Goal: Information Seeking & Learning: Learn about a topic

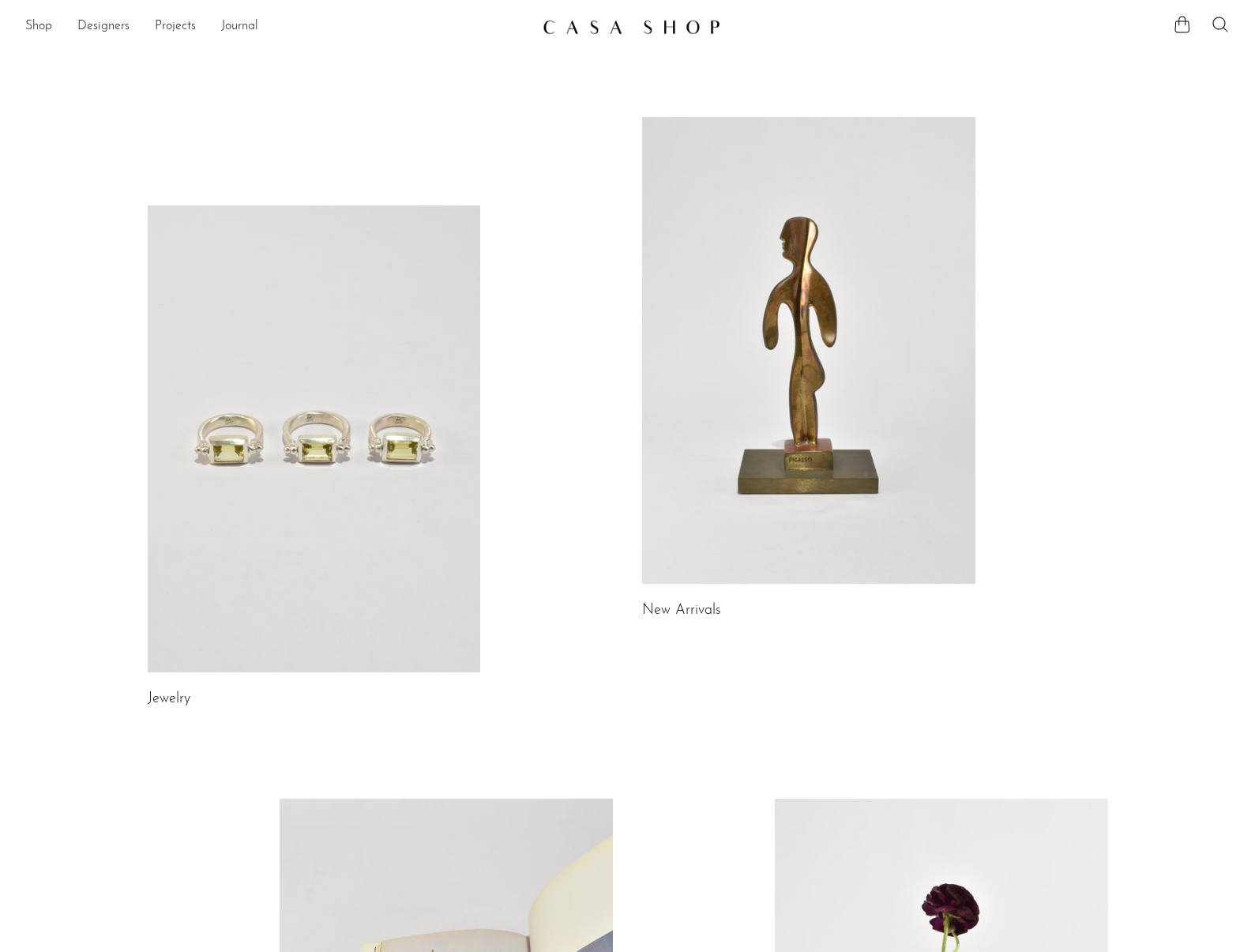
scroll to position [584, 0]
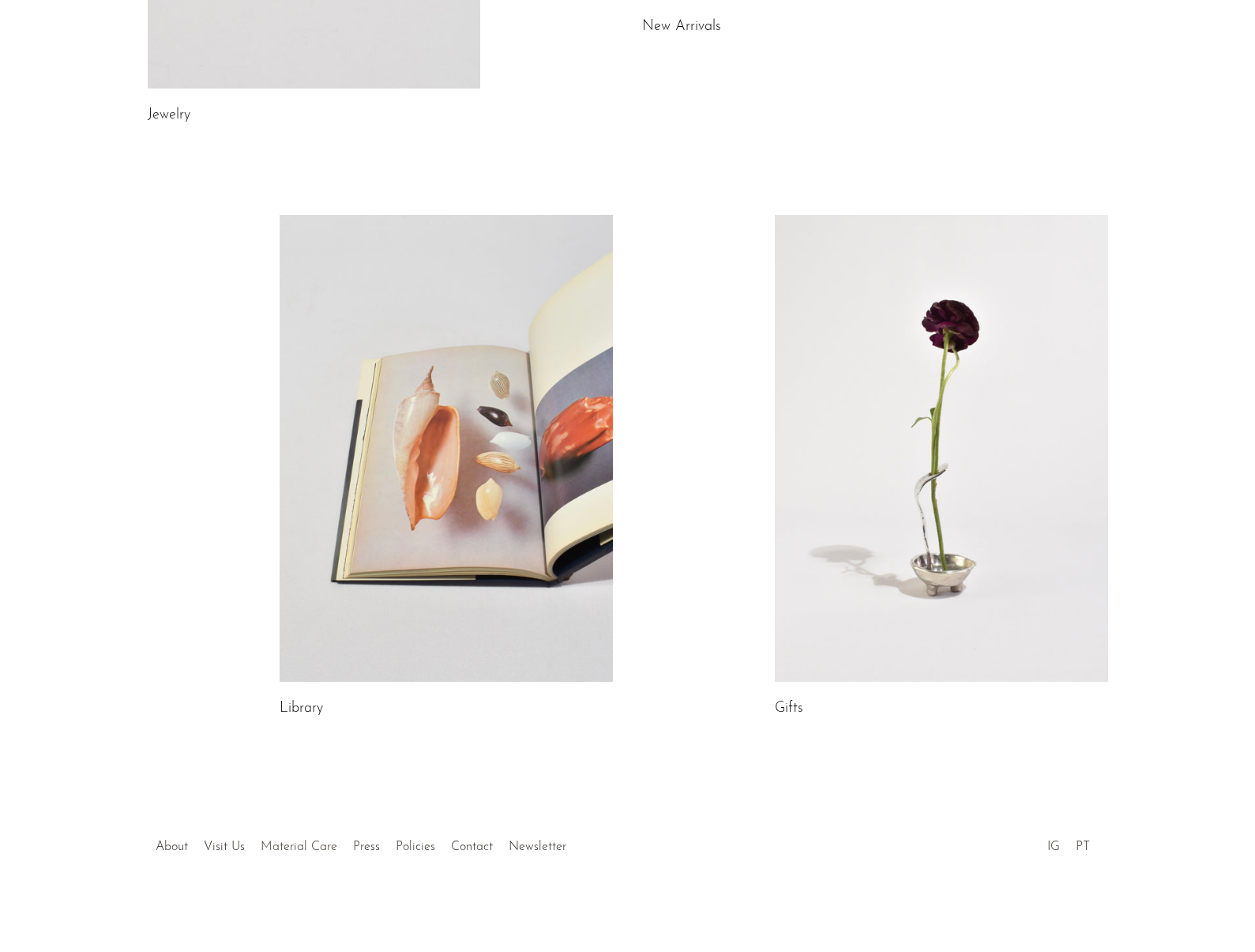
click at [308, 847] on link "Material Care" at bounding box center [298, 847] width 76 height 12
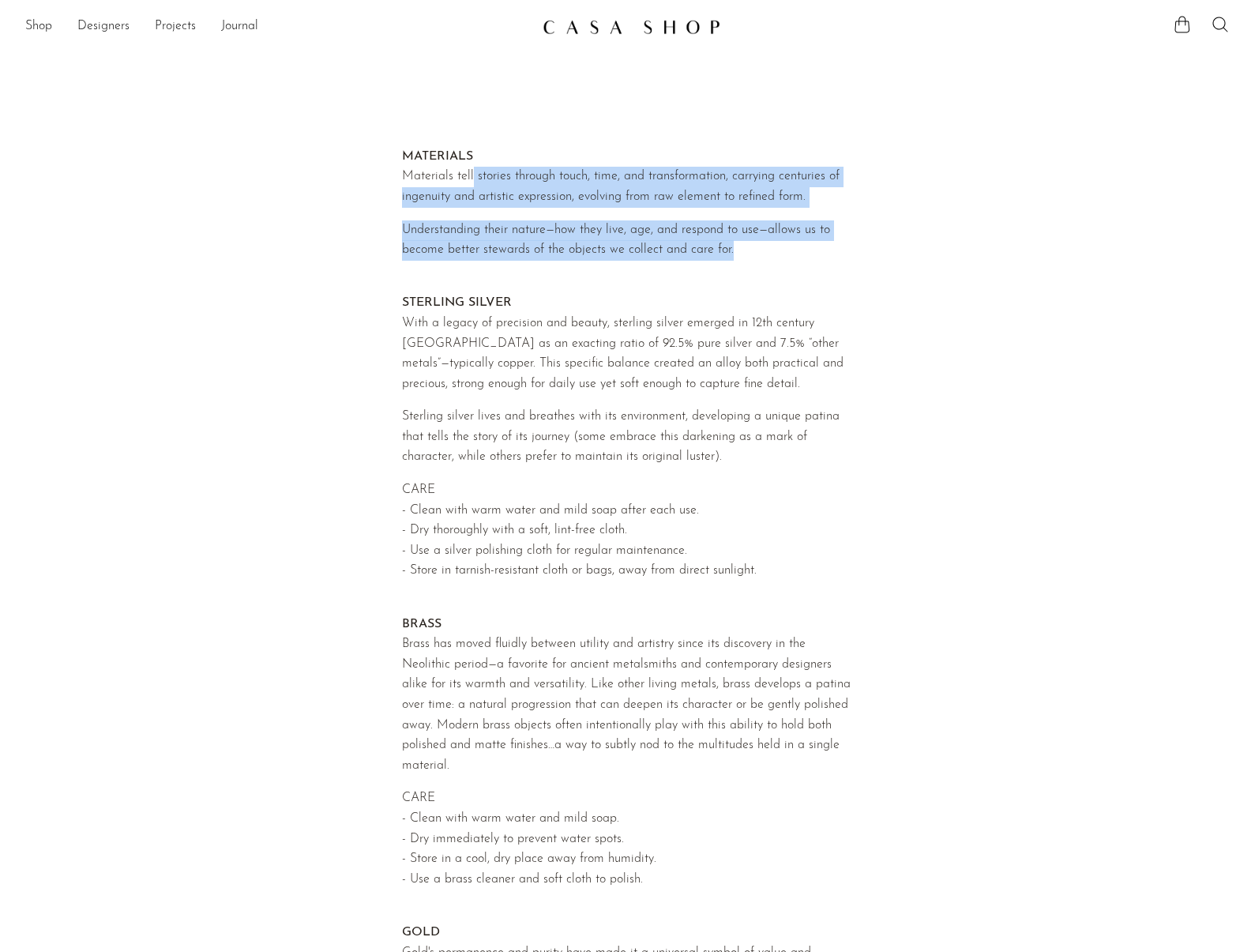
drag, startPoint x: 470, startPoint y: 186, endPoint x: 821, endPoint y: 246, distance: 356.1
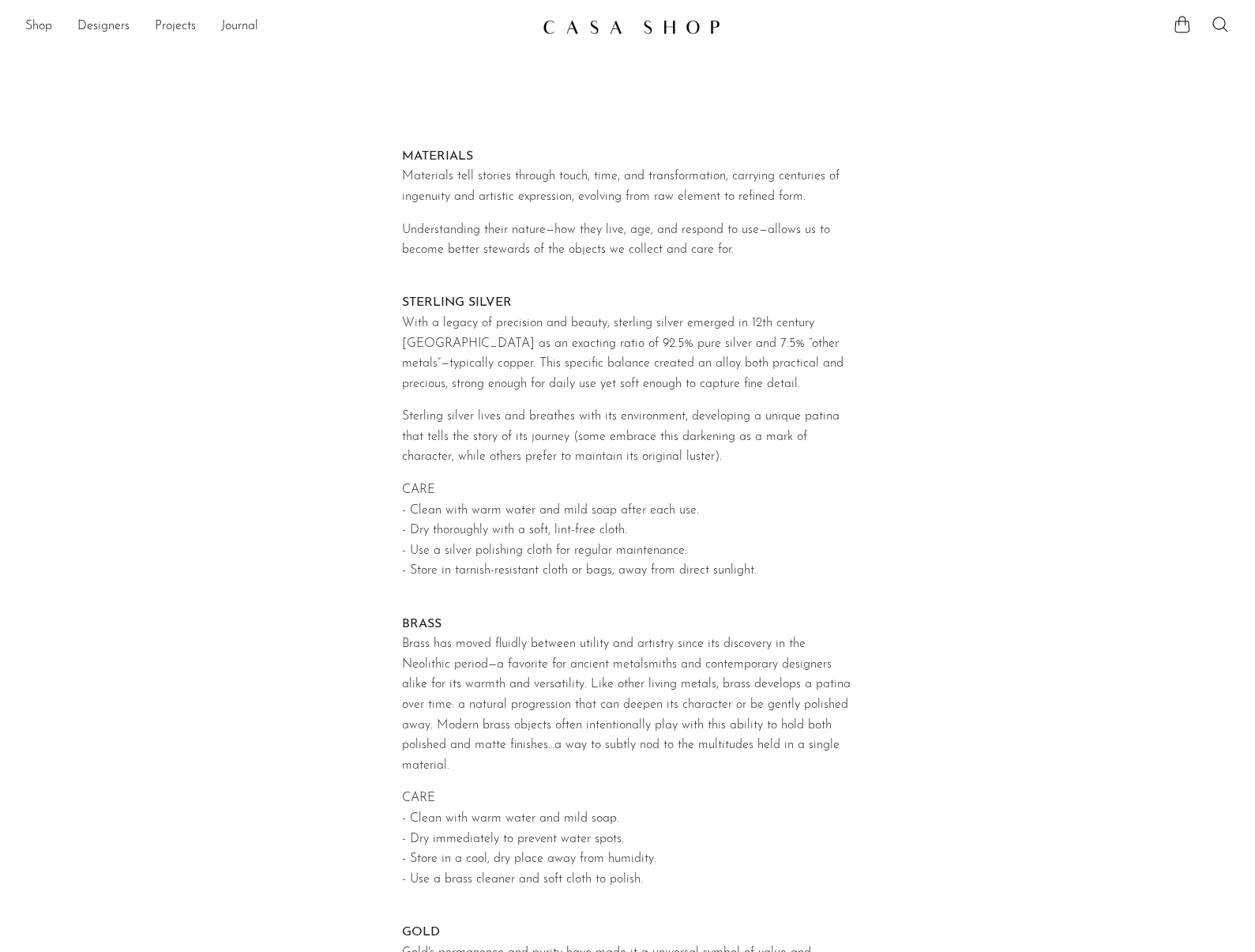
click at [712, 317] on span "With a legacy of precision and beauty, sterling silver emerged in 12th century …" at bounding box center [622, 353] width 441 height 74
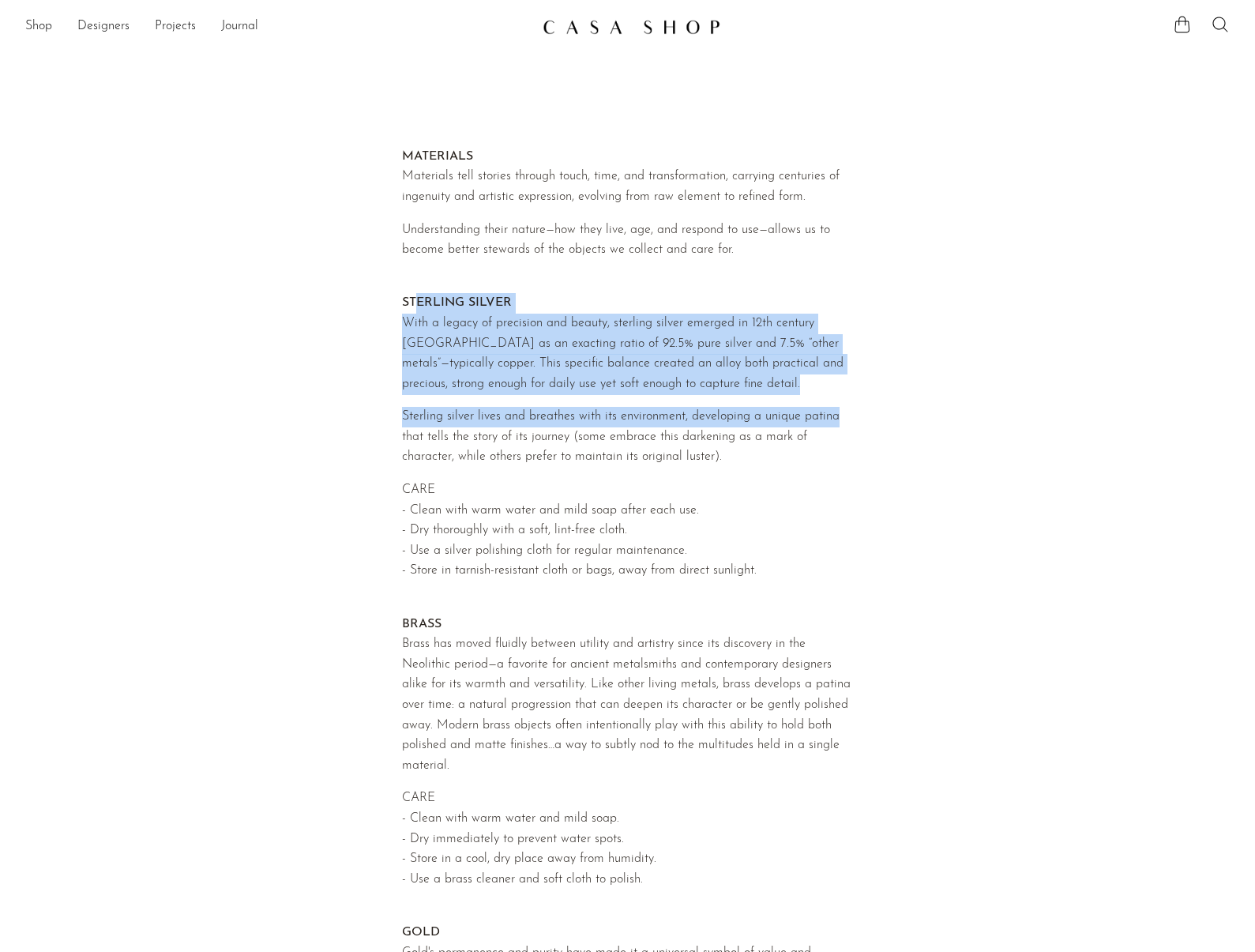
drag, startPoint x: 418, startPoint y: 295, endPoint x: 881, endPoint y: 417, distance: 478.8
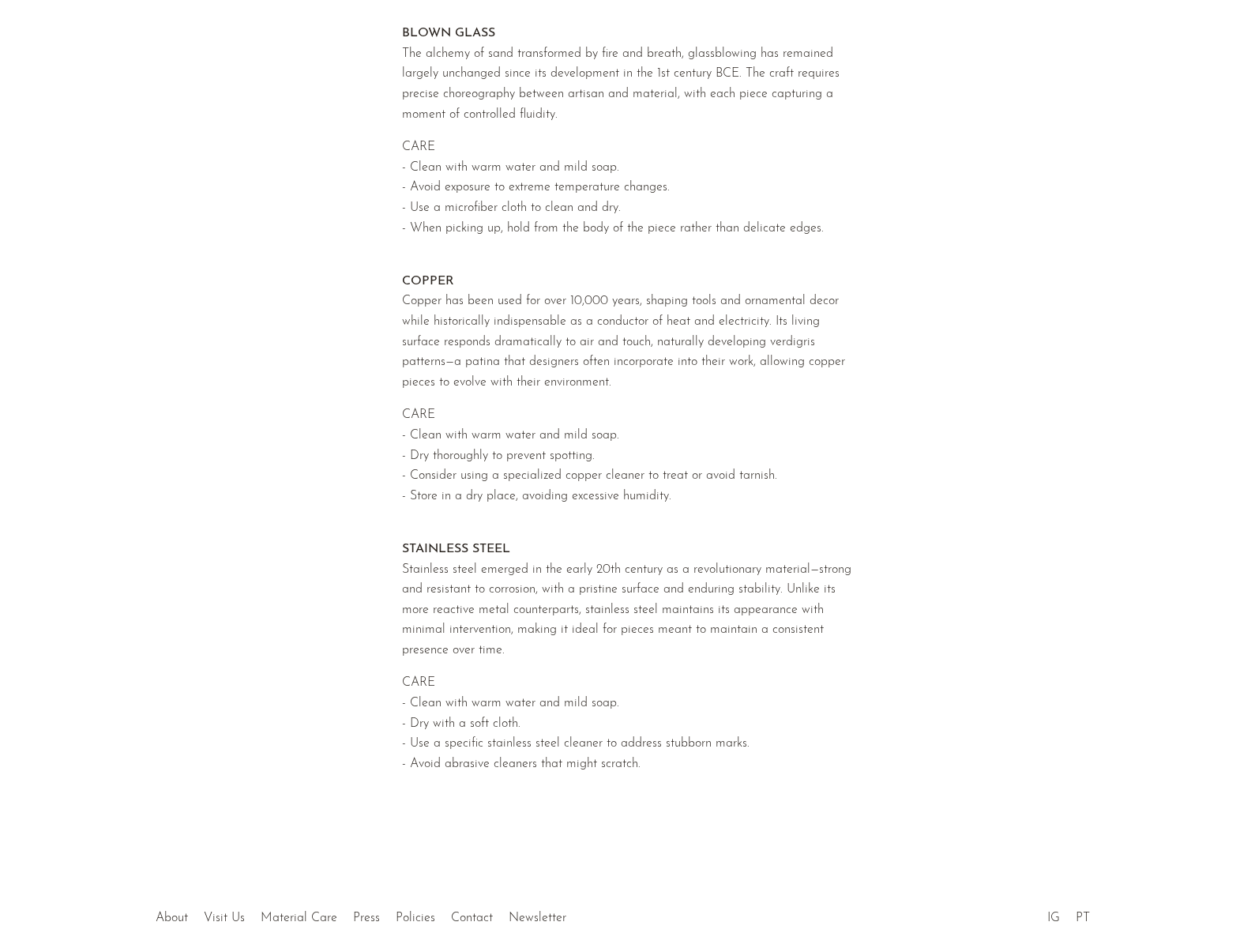
scroll to position [1209, 0]
